Goal: Transaction & Acquisition: Purchase product/service

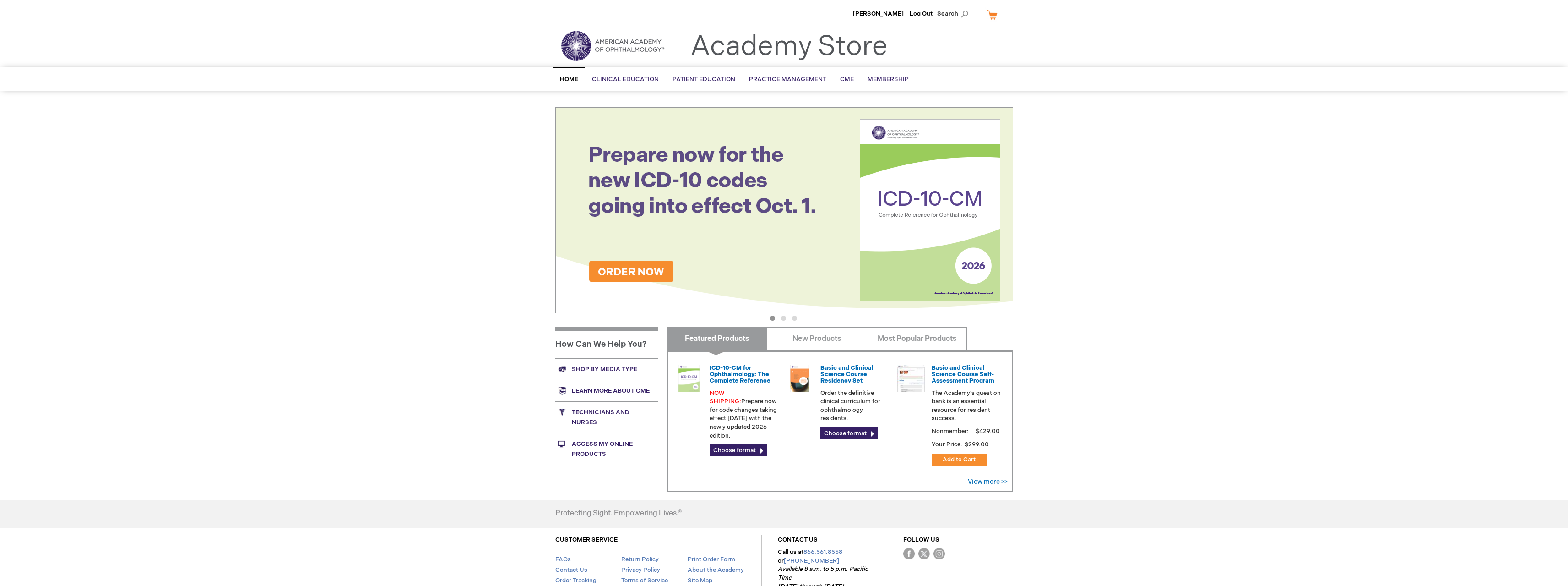
click at [293, 252] on div "[PERSON_NAME] Log Out Search My Cart CLOSE RECENTLY ADDED ITEM(S) Close There a…" at bounding box center [784, 322] width 1568 height 645
click at [992, 16] on link "My Cart" at bounding box center [996, 15] width 22 height 16
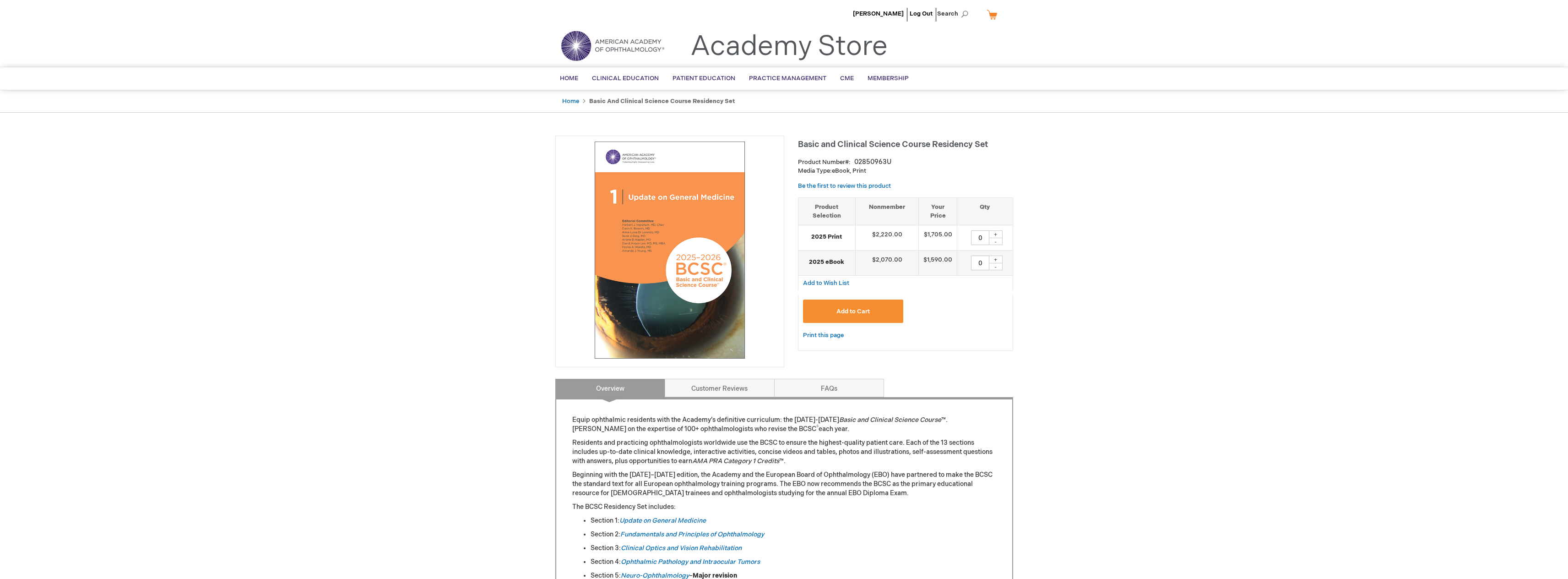
type input "0"
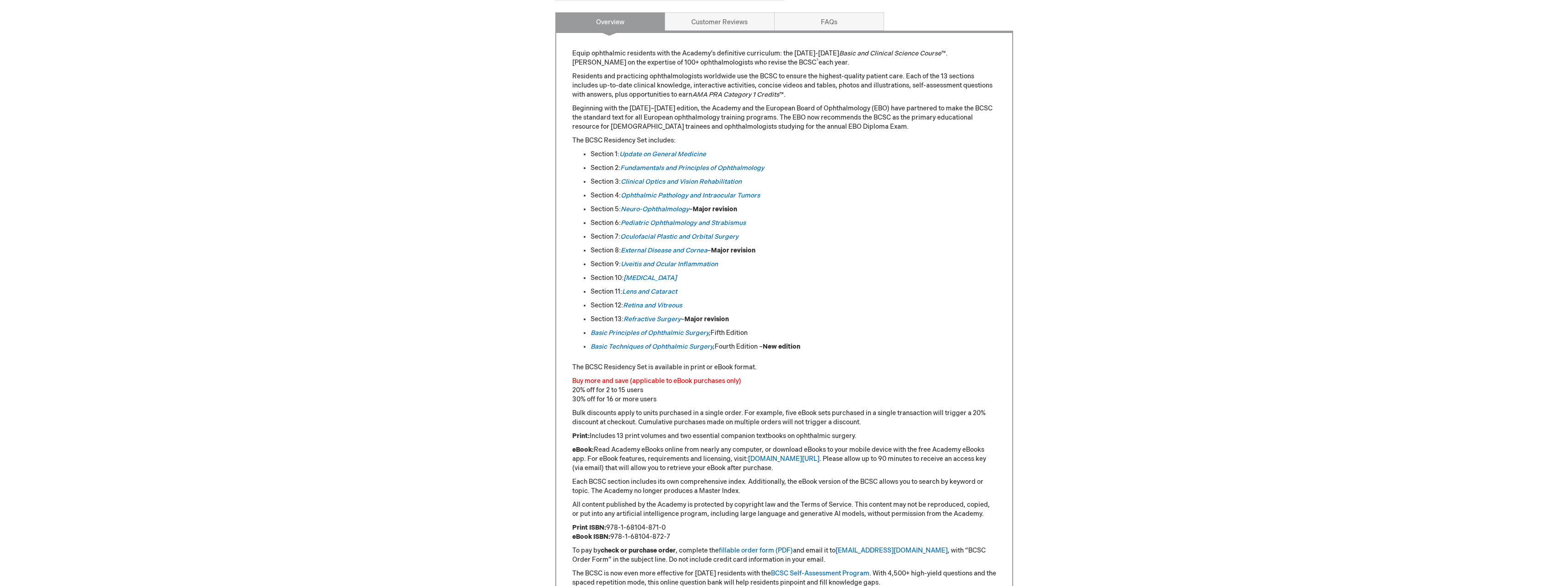
scroll to position [183, 0]
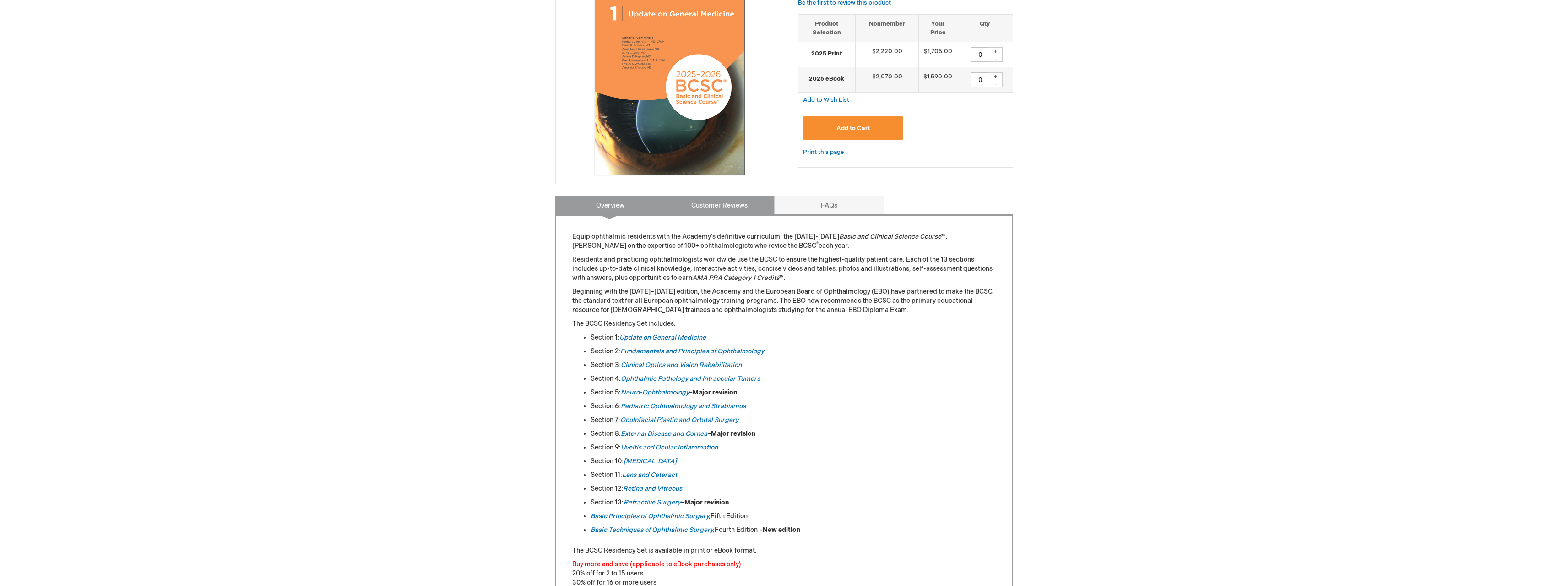
click at [723, 197] on link "Customer Reviews" at bounding box center [719, 205] width 110 height 18
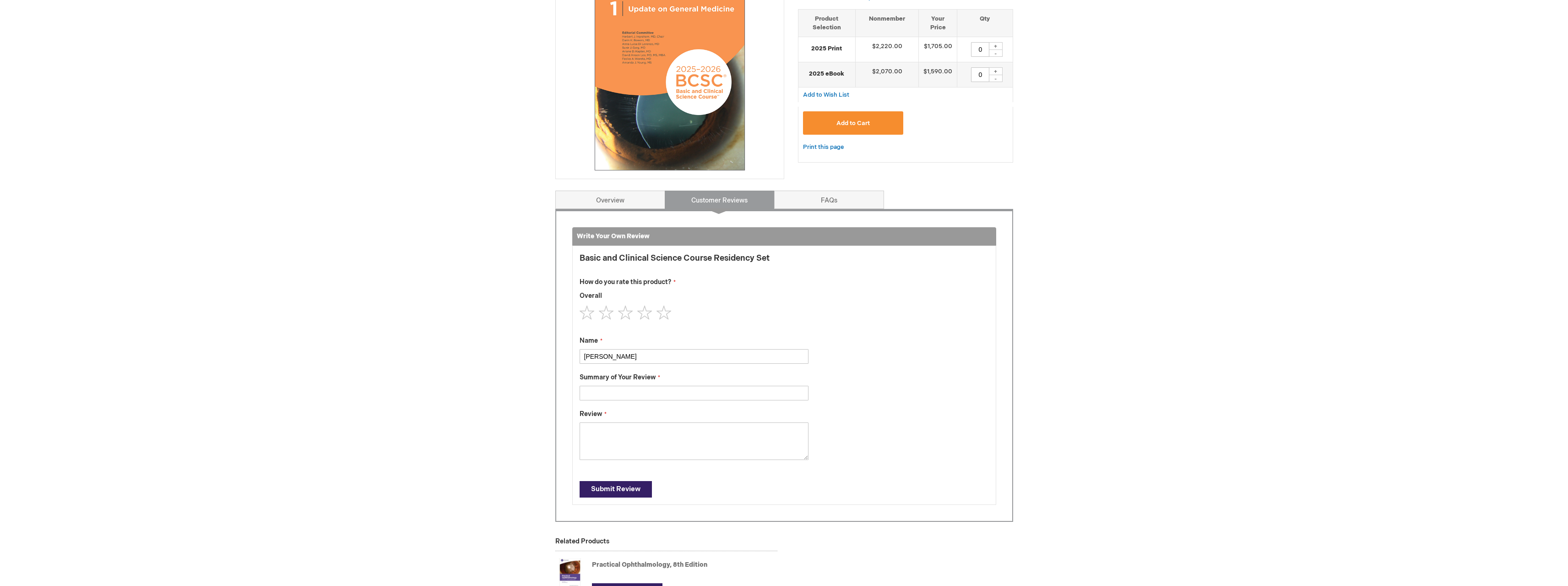
scroll to position [138, 0]
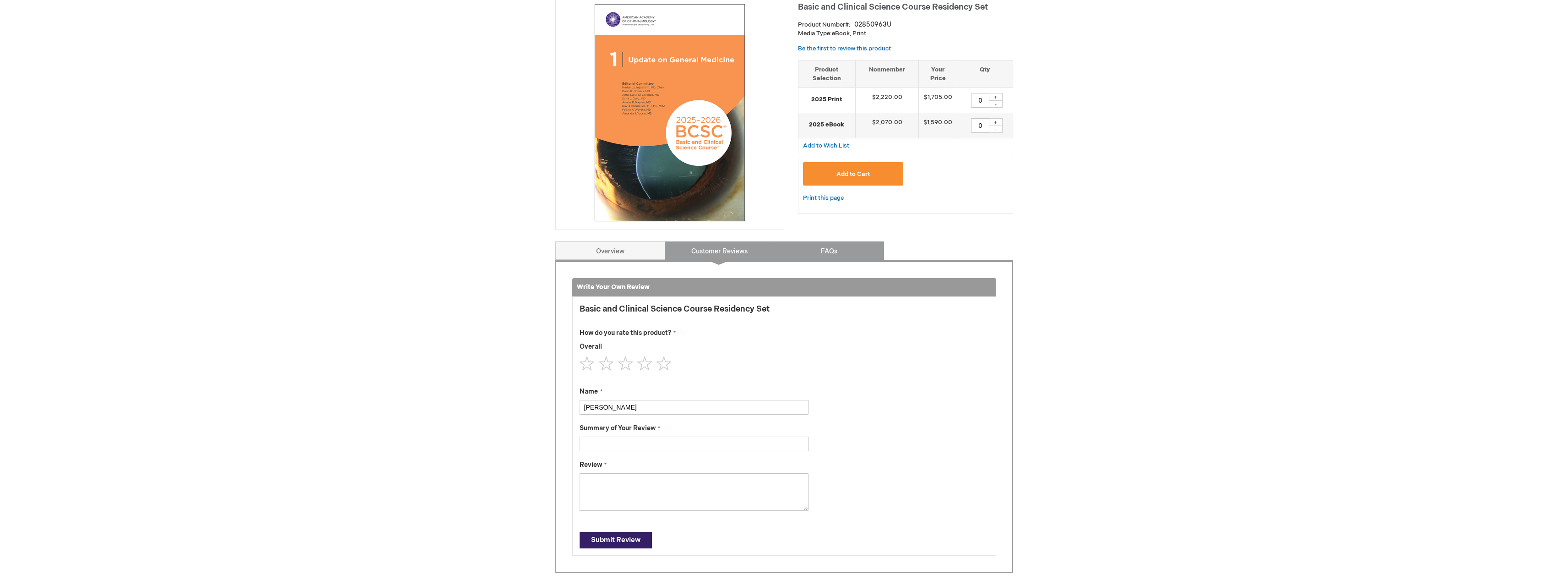
click at [825, 252] on link "FAQs" at bounding box center [829, 250] width 110 height 18
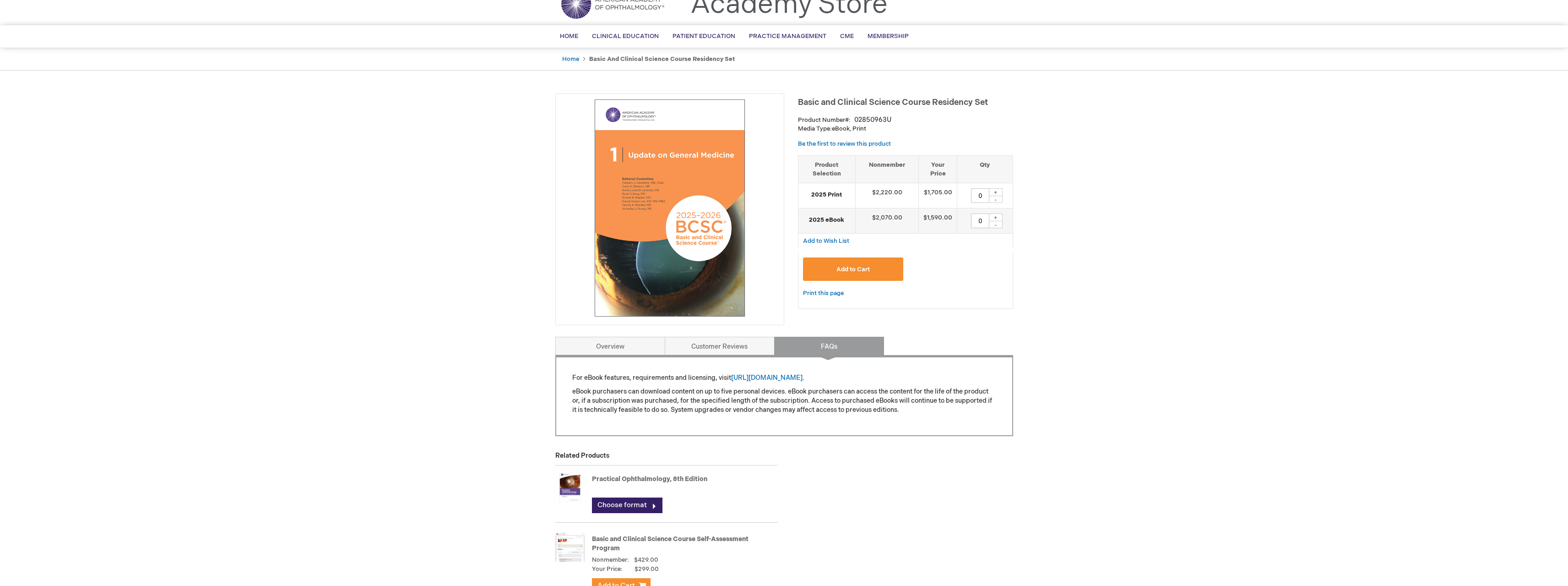
scroll to position [0, 0]
